Goal: Information Seeking & Learning: Compare options

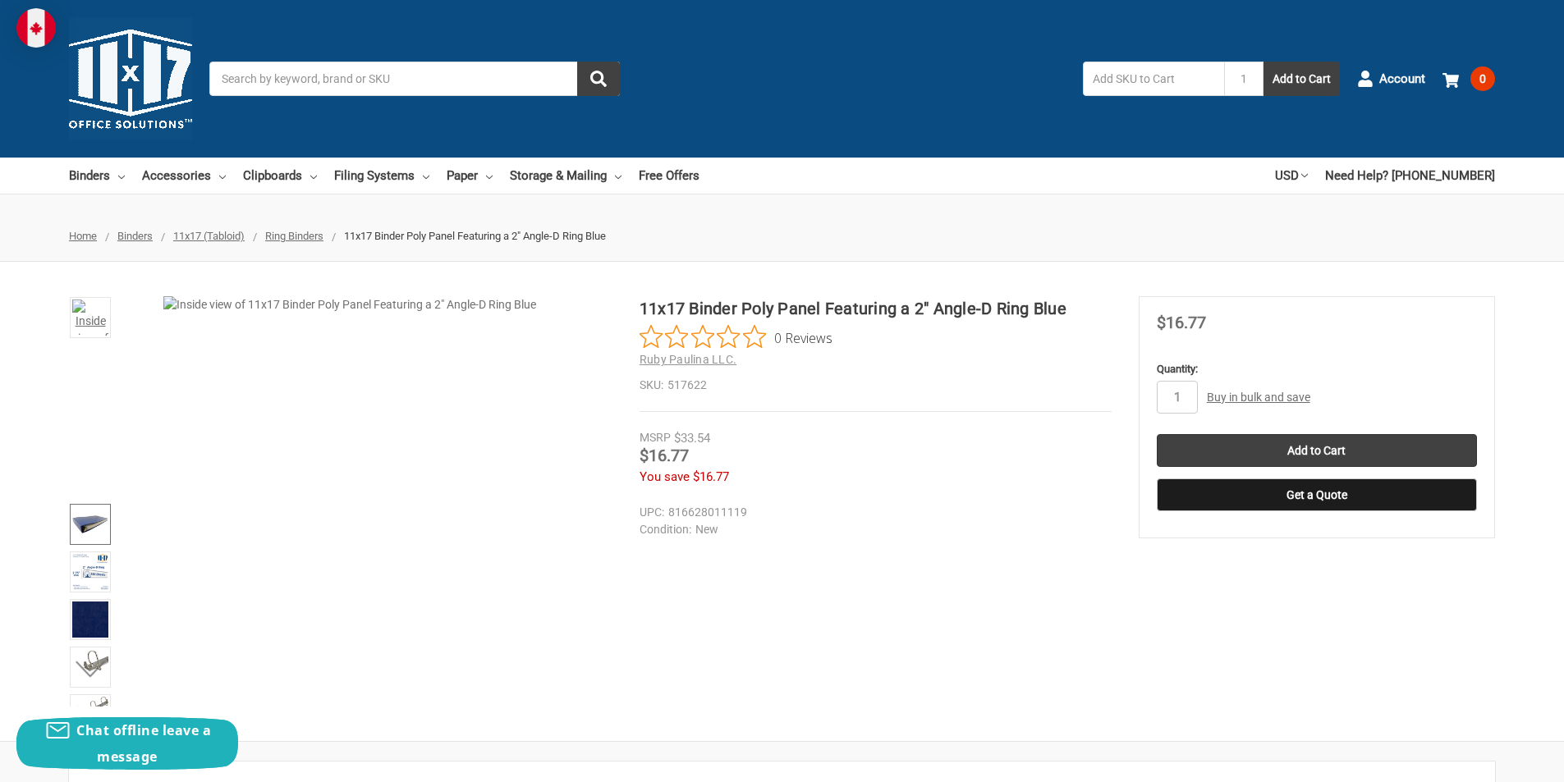
click at [85, 539] on img at bounding box center [90, 524] width 36 height 36
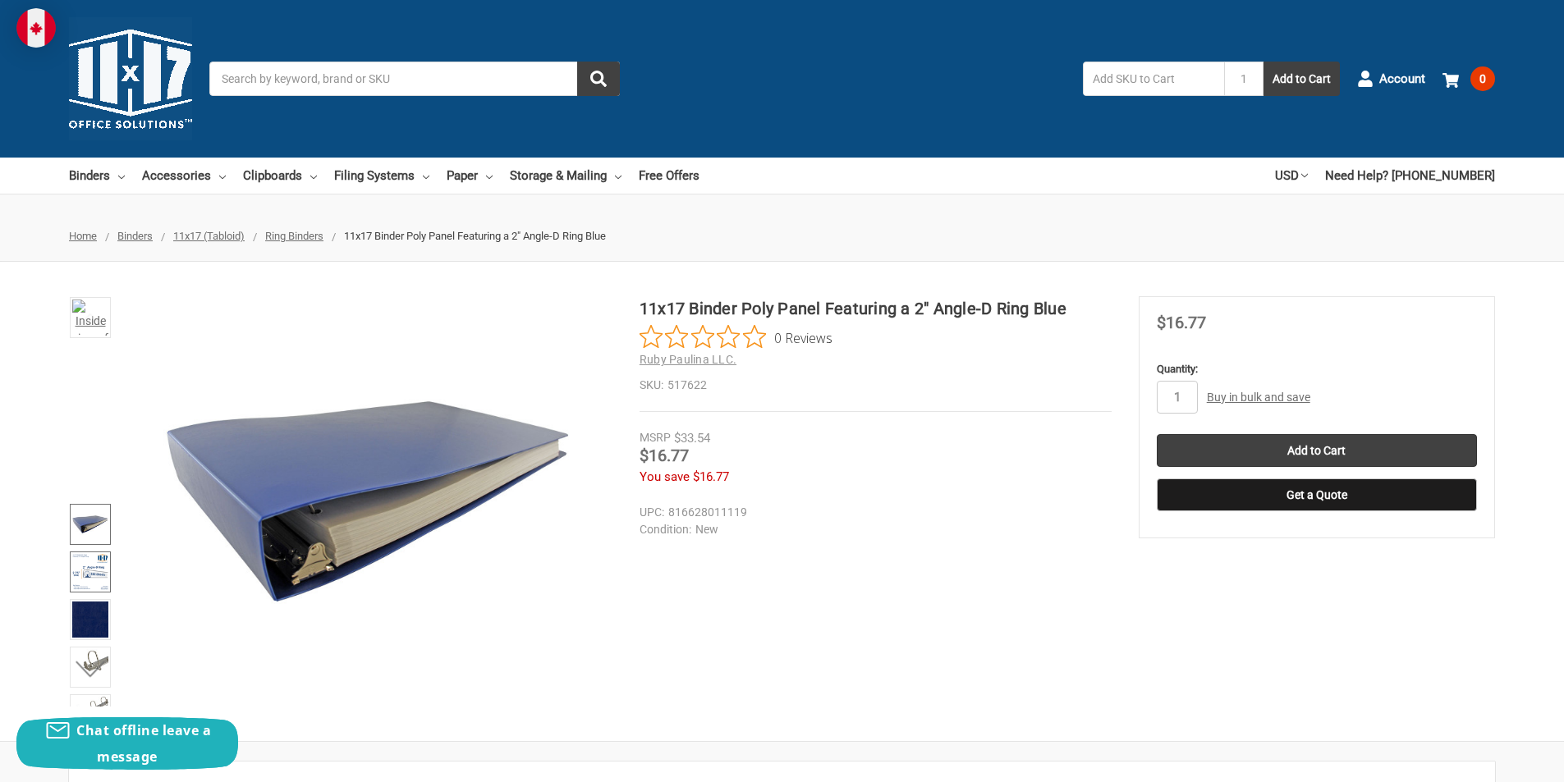
click at [90, 589] on img at bounding box center [90, 572] width 36 height 36
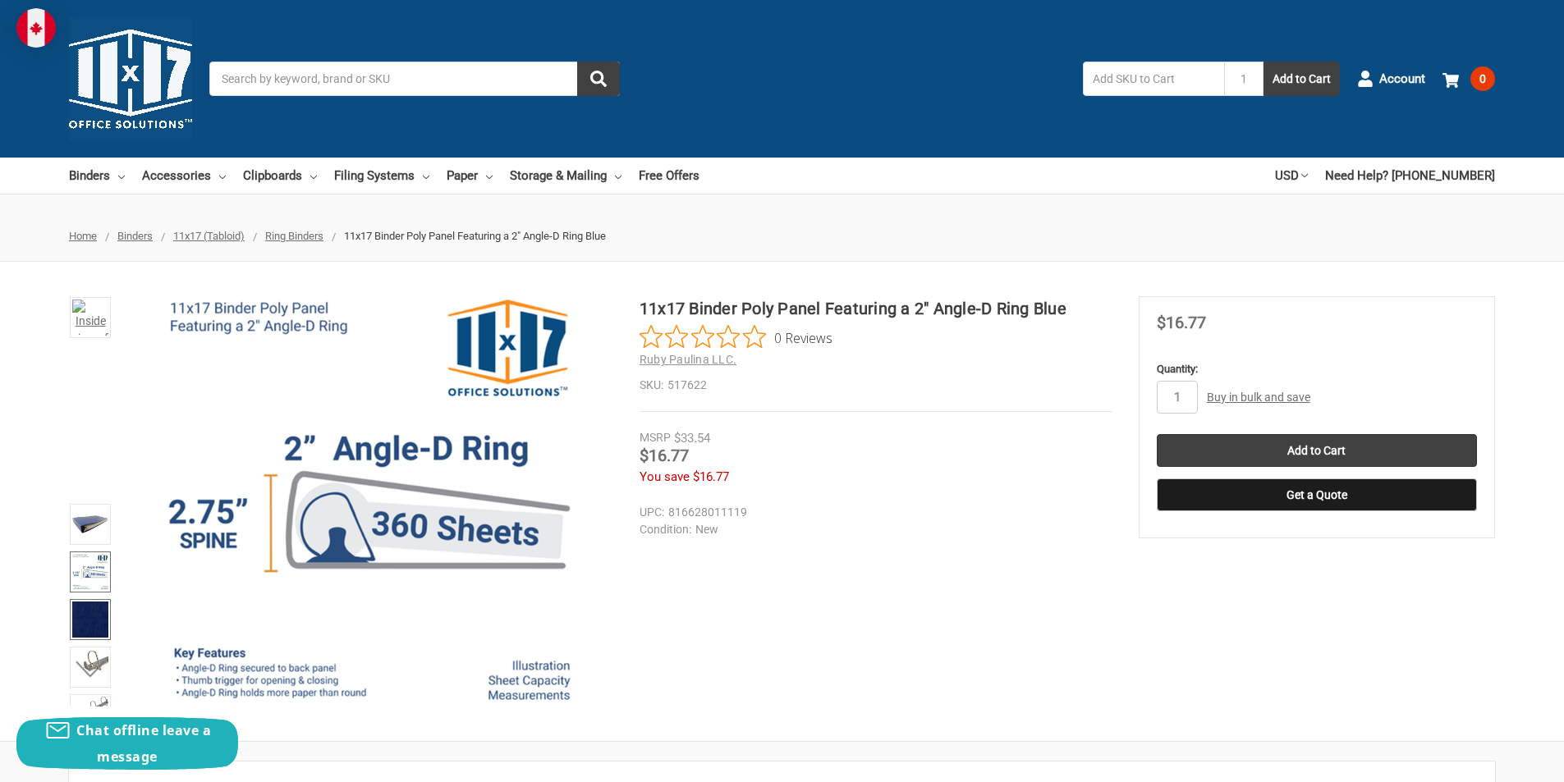
click at [94, 621] on img at bounding box center [90, 620] width 36 height 36
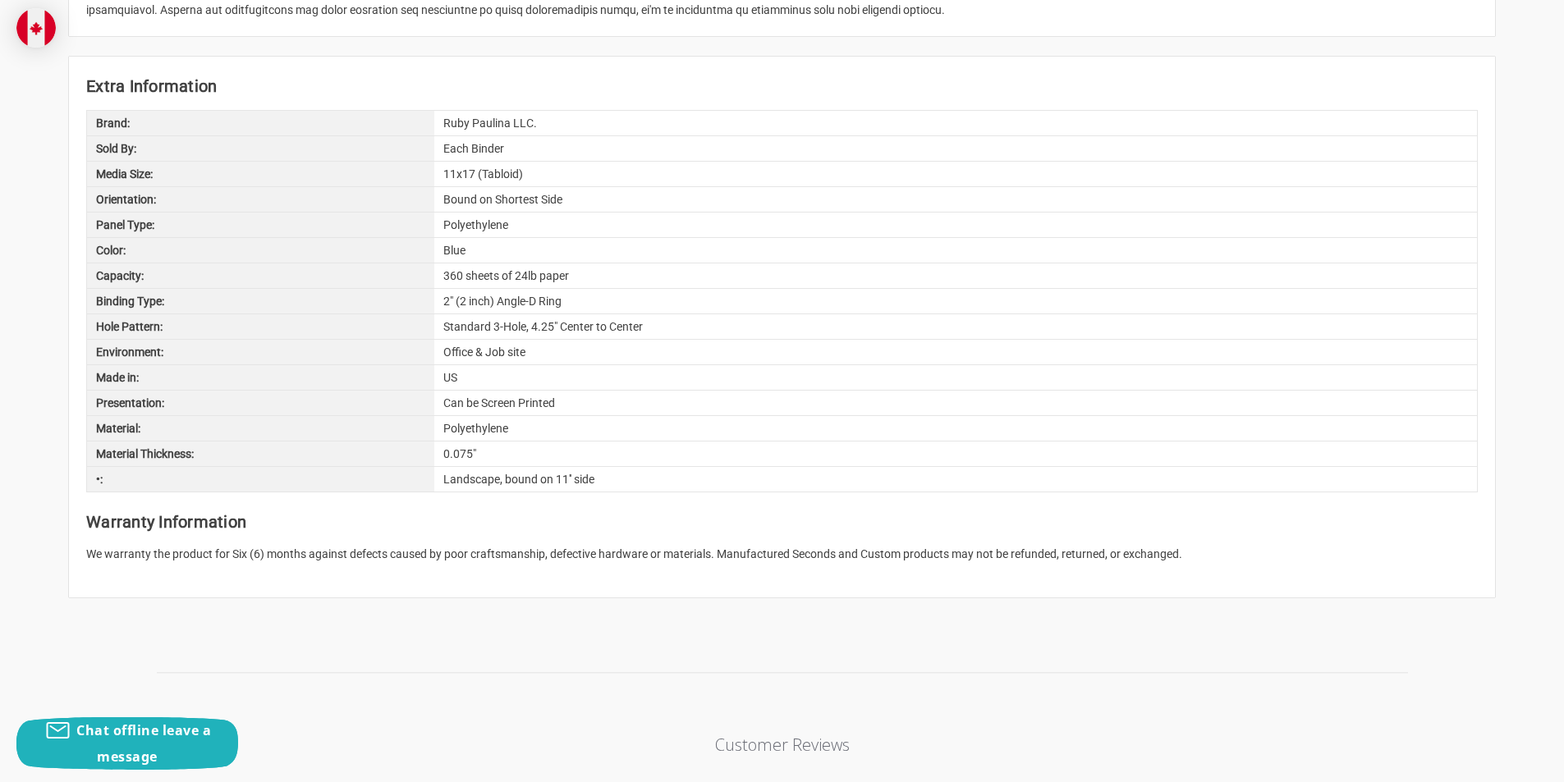
scroll to position [903, 0]
